Goal: Contribute content: Add original content to the website for others to see

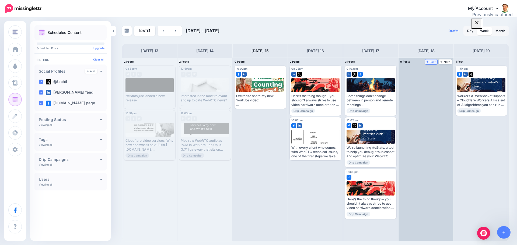
click at [434, 62] on span "Post" at bounding box center [430, 62] width 9 height 3
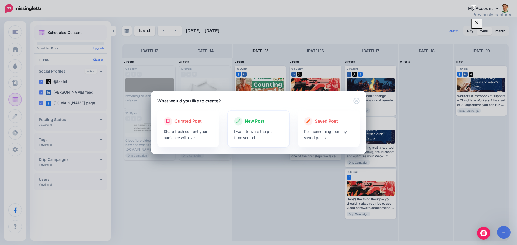
click at [242, 125] on div "New Post" at bounding box center [258, 121] width 49 height 9
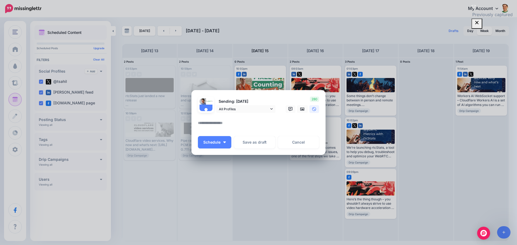
click at [217, 124] on textarea at bounding box center [260, 125] width 124 height 10
paste textarea "**********"
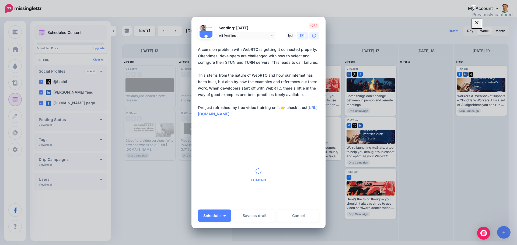
type textarea "**********"
click at [301, 36] on icon at bounding box center [302, 35] width 4 height 3
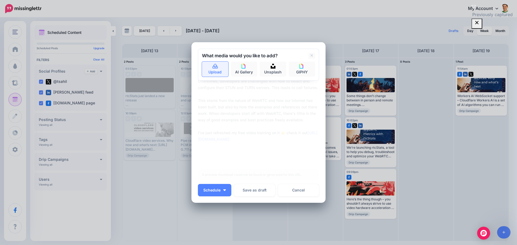
click at [213, 63] on link "Upload" at bounding box center [215, 69] width 26 height 15
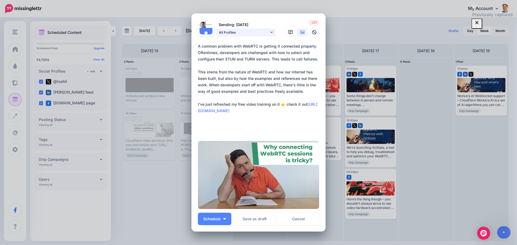
click at [270, 32] on icon at bounding box center [271, 32] width 2 height 4
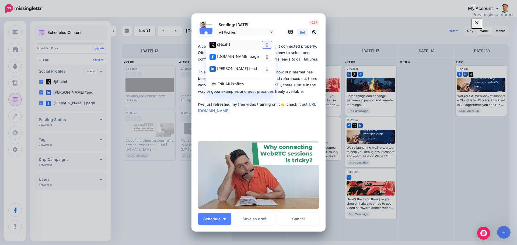
click at [264, 43] on link at bounding box center [266, 44] width 9 height 7
click at [214, 219] on span "Schedule" at bounding box center [211, 219] width 17 height 4
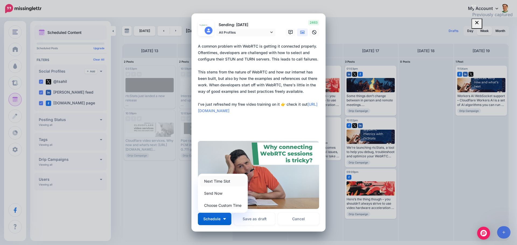
click at [223, 182] on link "Next Time Slot" at bounding box center [222, 181] width 45 height 10
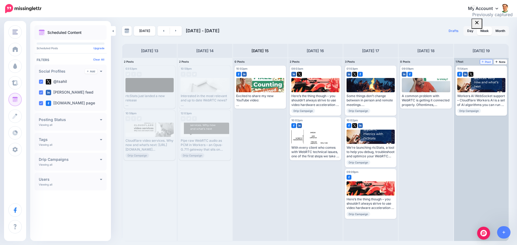
click at [484, 61] on span "Post" at bounding box center [485, 62] width 9 height 3
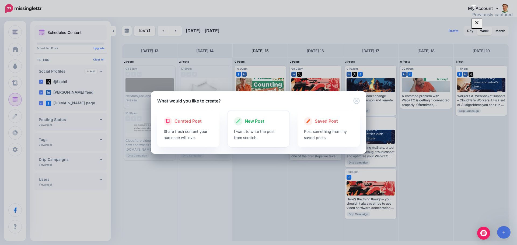
click at [237, 119] on icon at bounding box center [238, 121] width 9 height 9
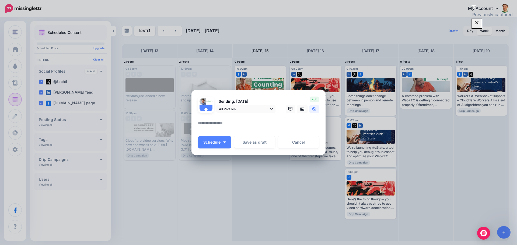
click at [226, 126] on textarea at bounding box center [260, 125] width 124 height 10
paste textarea "**********"
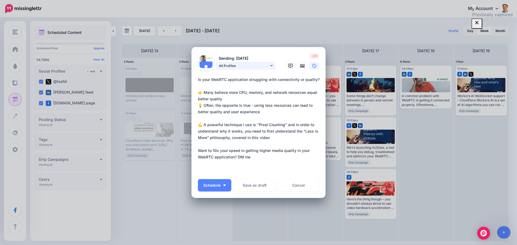
type textarea "**********"
click at [267, 66] on span "All Profiles" at bounding box center [244, 66] width 50 height 6
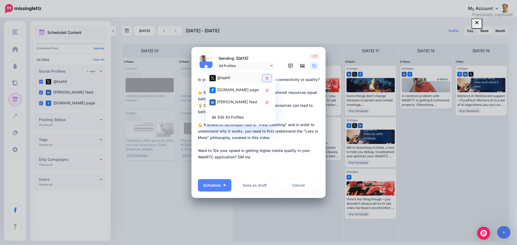
click at [265, 77] on icon at bounding box center [266, 78] width 3 height 3
click at [300, 64] on icon at bounding box center [302, 66] width 4 height 4
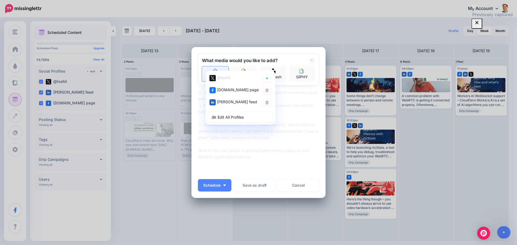
click at [217, 69] on link "Upload" at bounding box center [215, 73] width 26 height 15
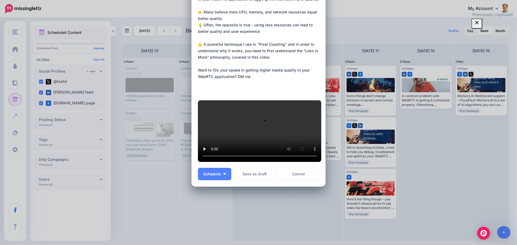
scroll to position [188, 0]
click at [210, 176] on span "Schedule" at bounding box center [211, 174] width 17 height 4
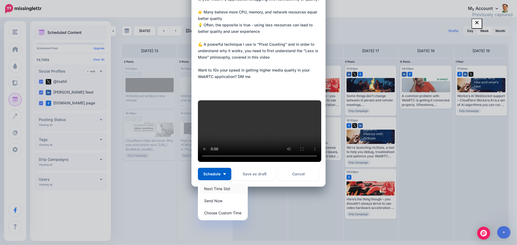
click at [214, 194] on link "Next Time Slot" at bounding box center [222, 188] width 45 height 10
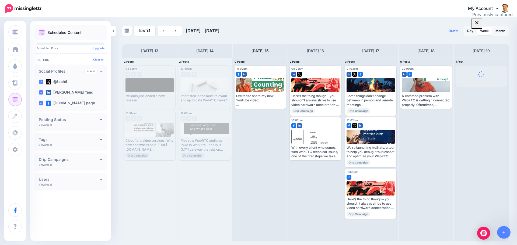
scroll to position [0, 0]
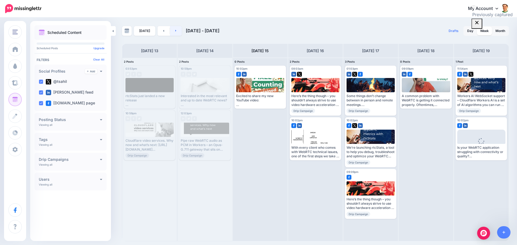
click at [175, 31] on link at bounding box center [176, 31] width 12 height 10
